Goal: Information Seeking & Learning: Learn about a topic

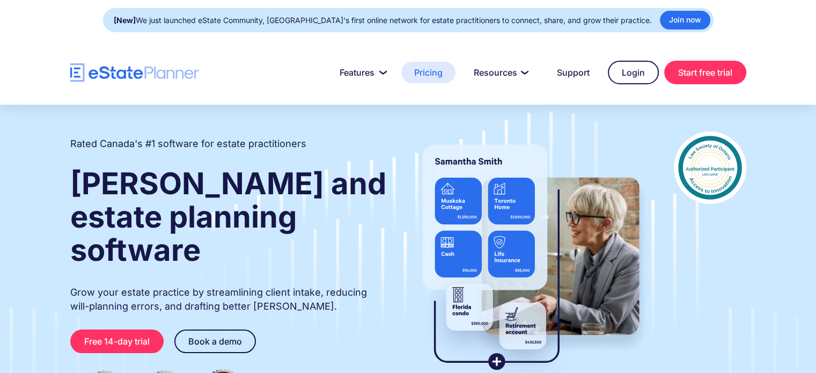
click at [422, 71] on link "Pricing" at bounding box center [428, 72] width 54 height 21
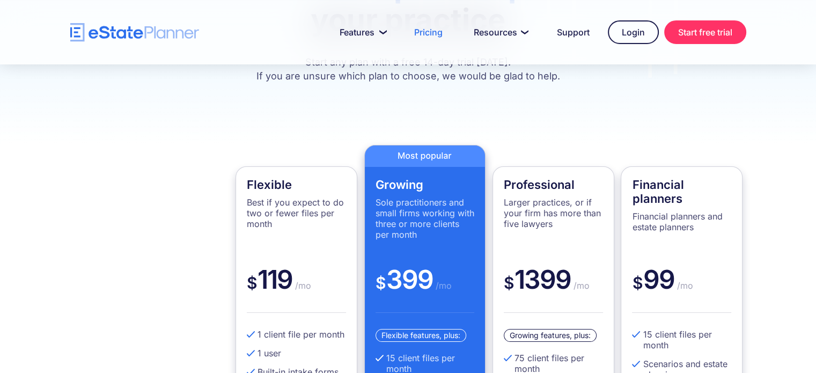
scroll to position [54, 0]
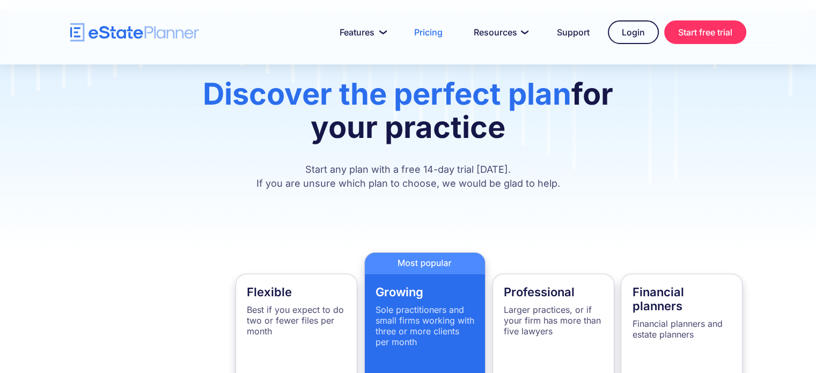
drag, startPoint x: 368, startPoint y: 156, endPoint x: 705, endPoint y: 264, distance: 353.6
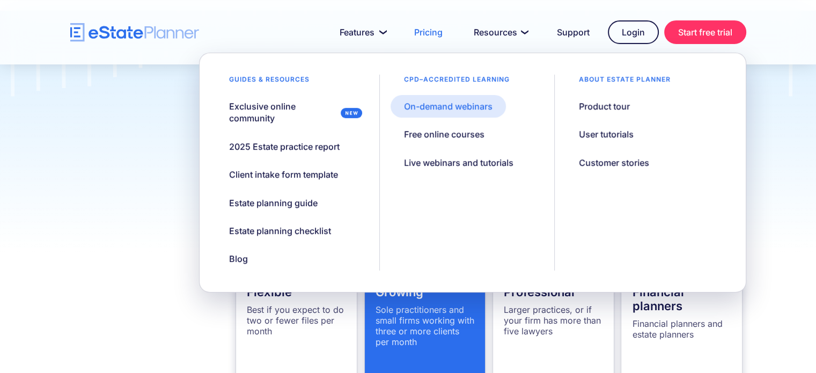
click at [446, 106] on div "On-demand webinars" at bounding box center [448, 106] width 88 height 12
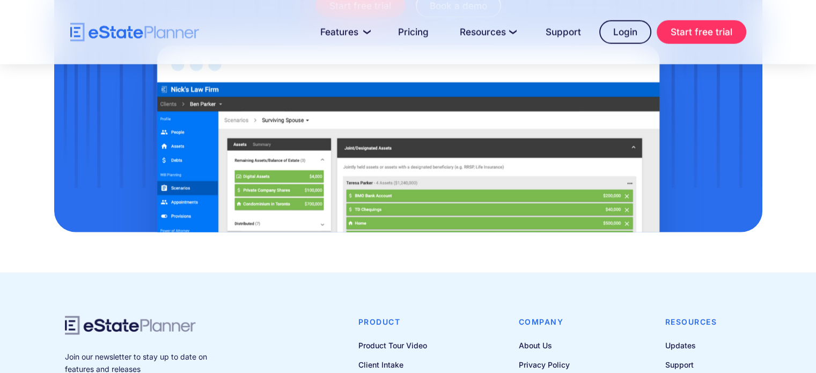
scroll to position [6596, 0]
